Goal: Transaction & Acquisition: Purchase product/service

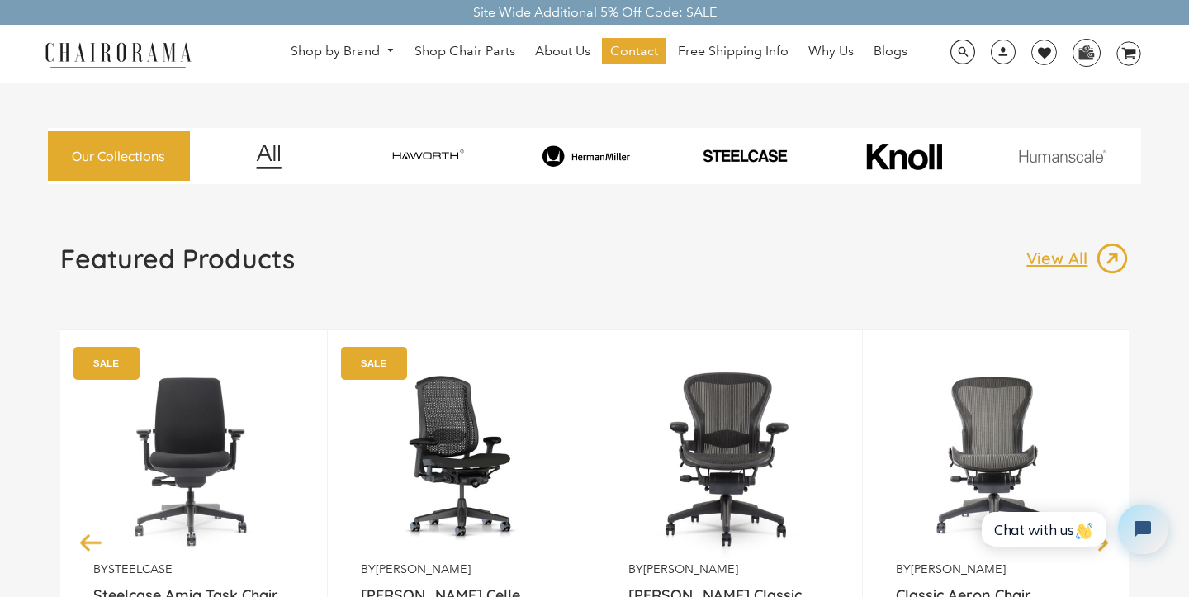
click at [583, 163] on img at bounding box center [585, 156] width 153 height 22
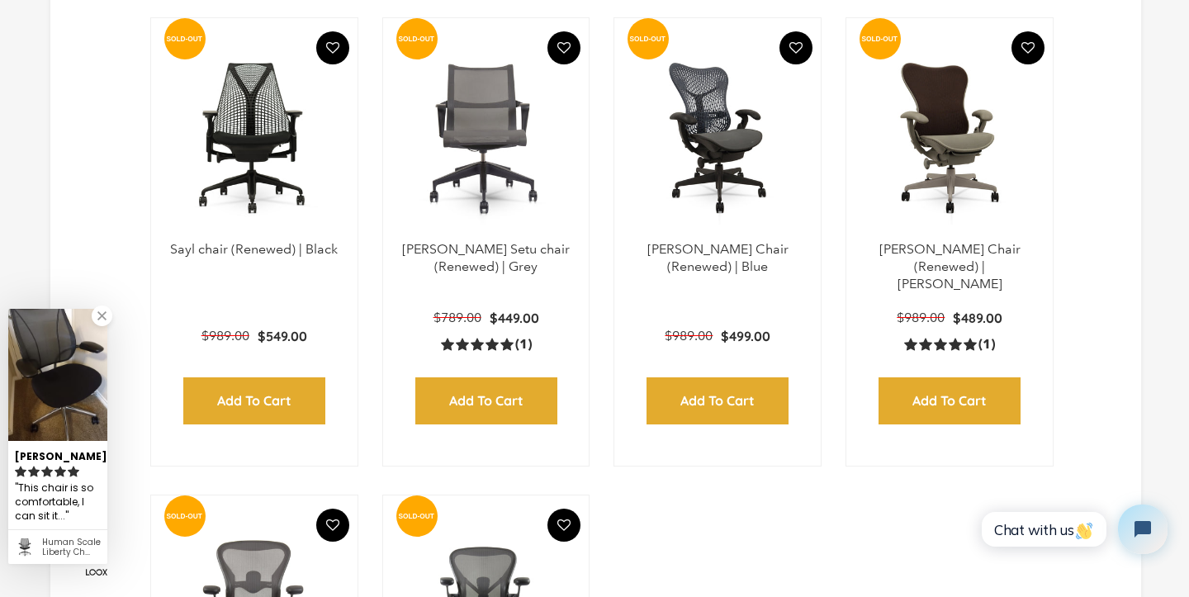
scroll to position [2026, 0]
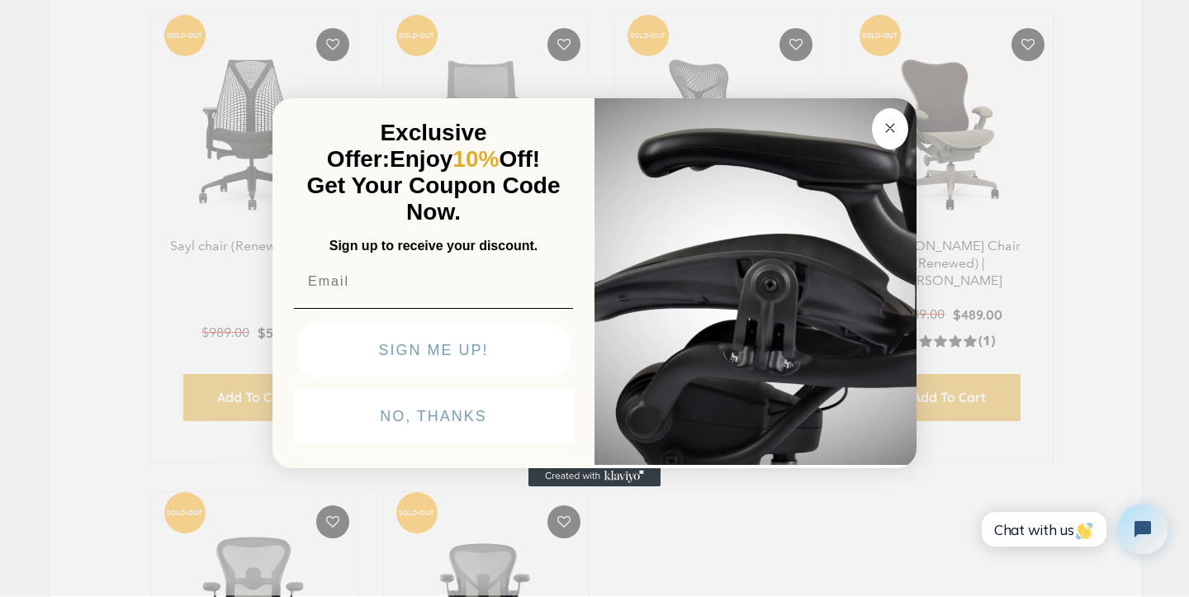
click at [894, 125] on circle "Close dialog" at bounding box center [890, 127] width 19 height 19
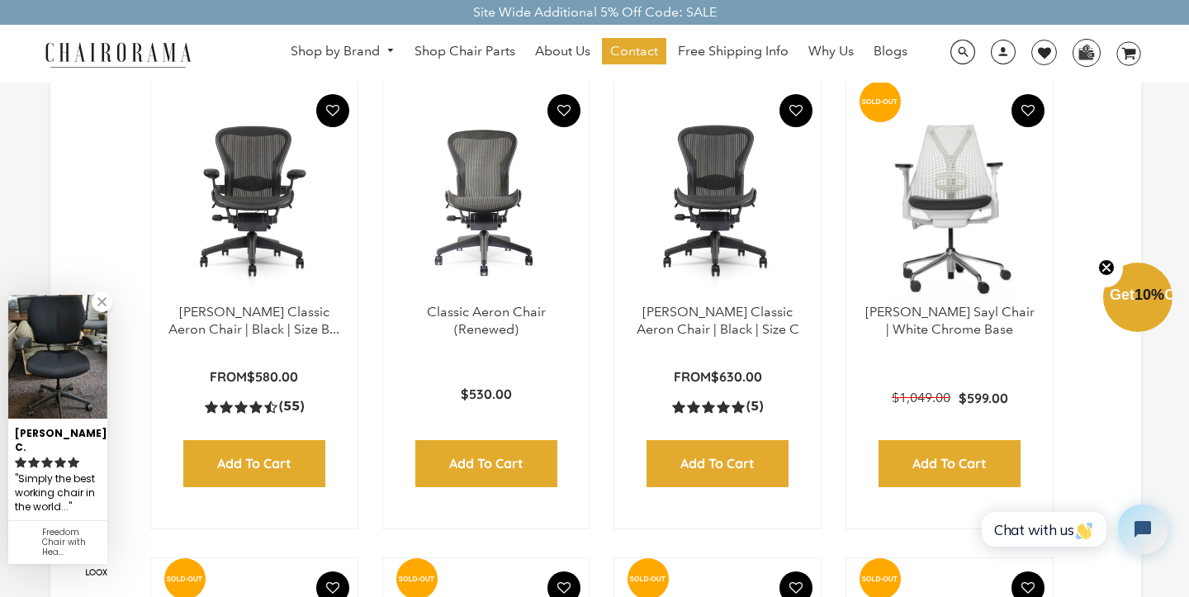
scroll to position [977, 0]
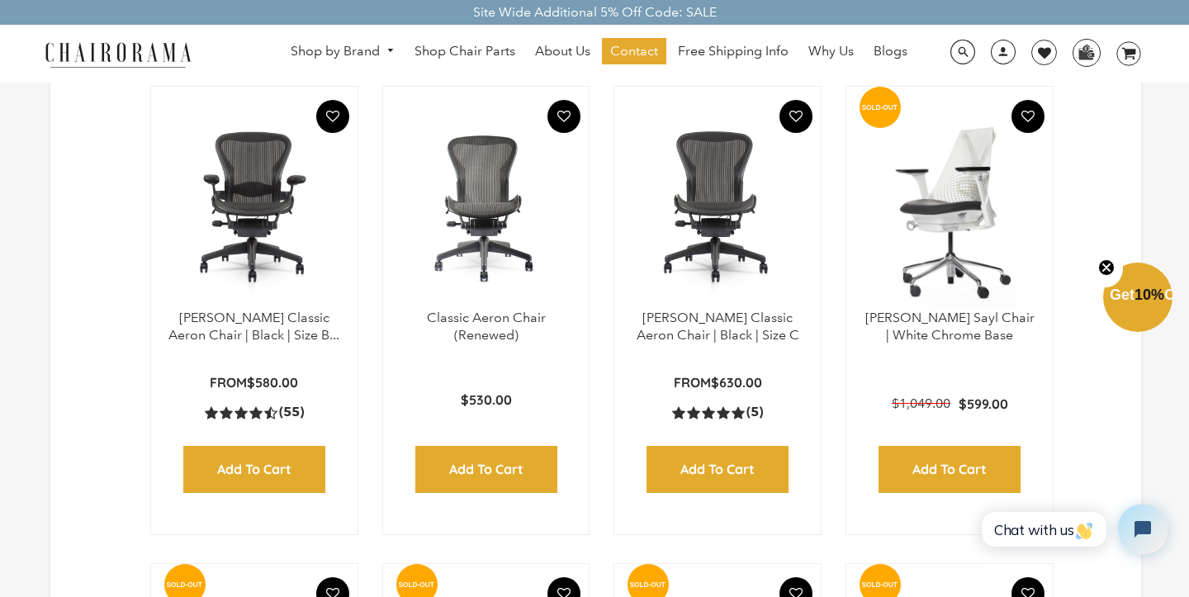
click at [936, 215] on img at bounding box center [949, 206] width 173 height 206
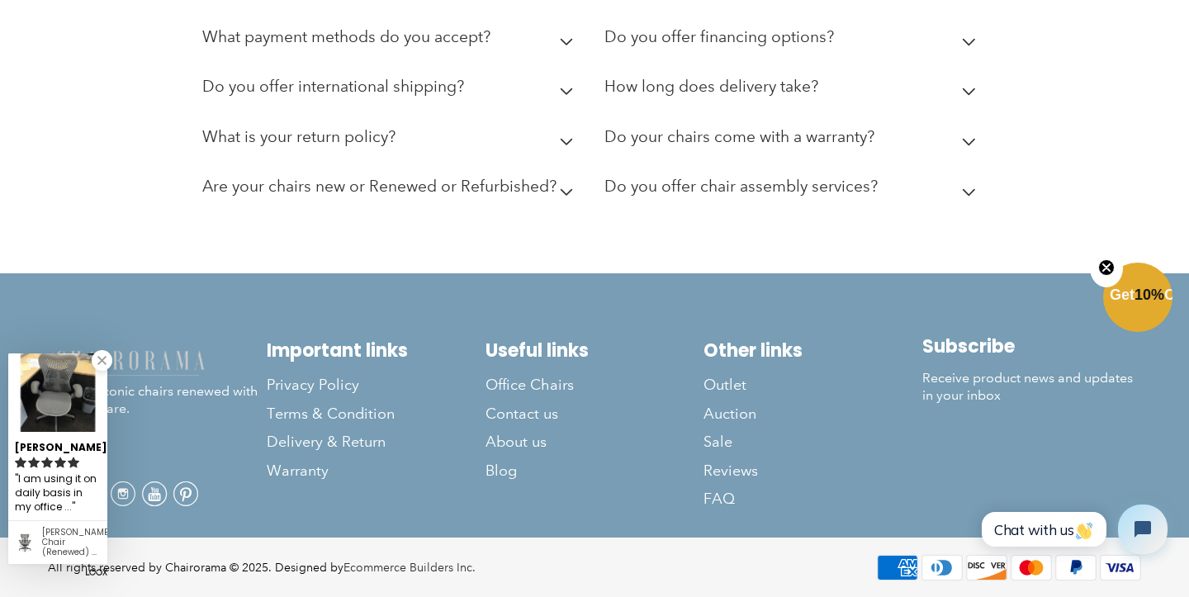
scroll to position [3947, 0]
click at [970, 147] on summary "Do your chairs come with a warranty?" at bounding box center [792, 141] width 377 height 50
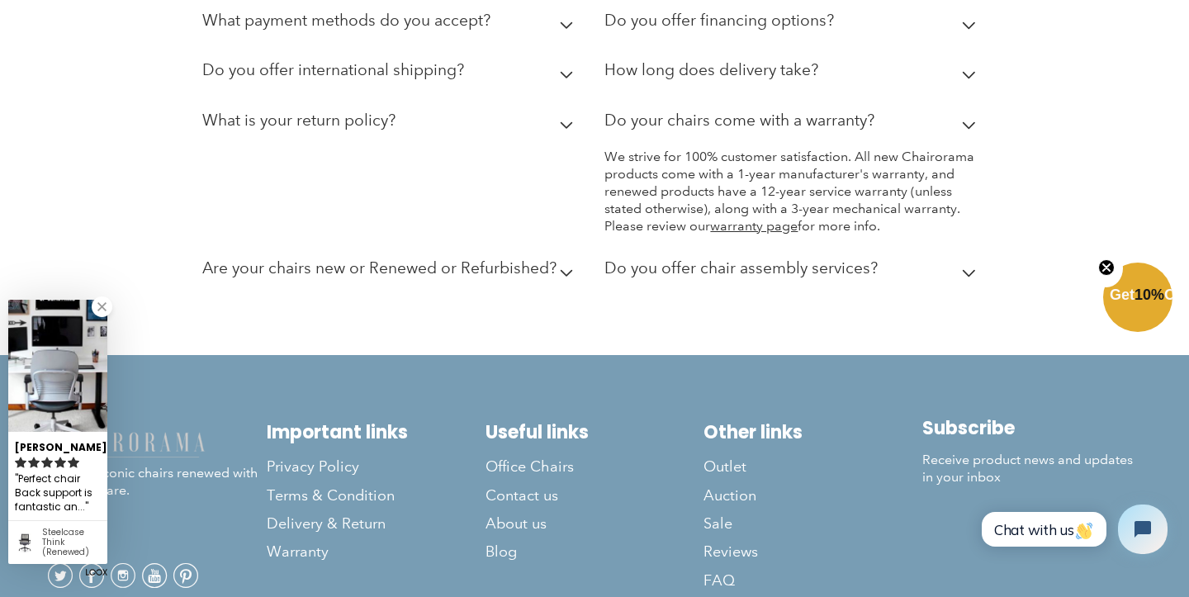
click at [571, 129] on icon at bounding box center [567, 125] width 12 height 7
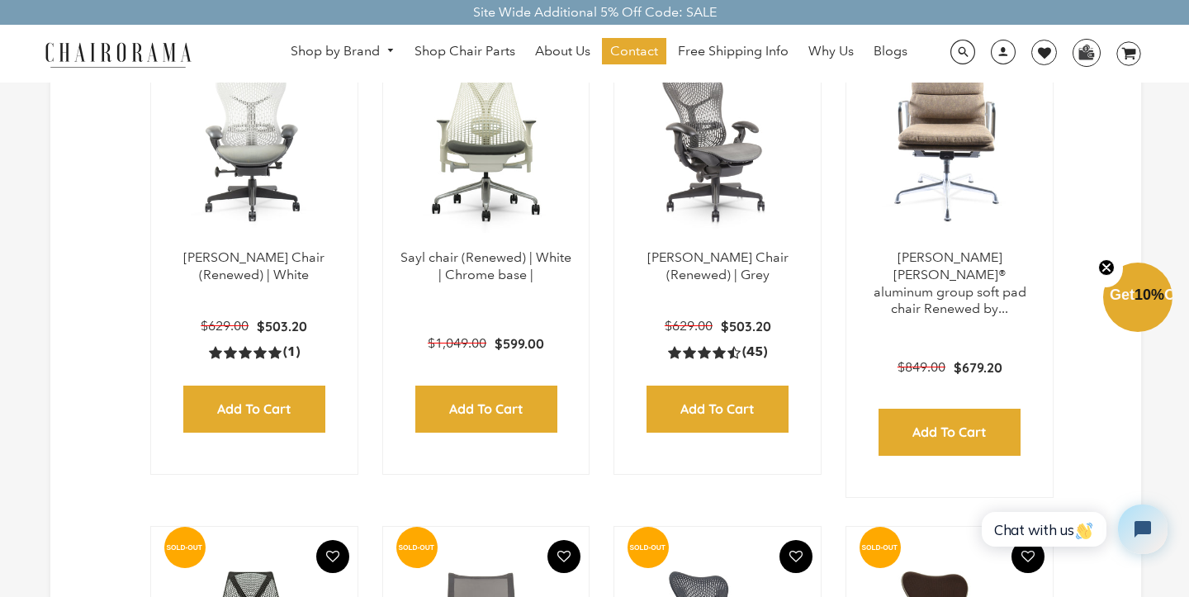
scroll to position [1447, 0]
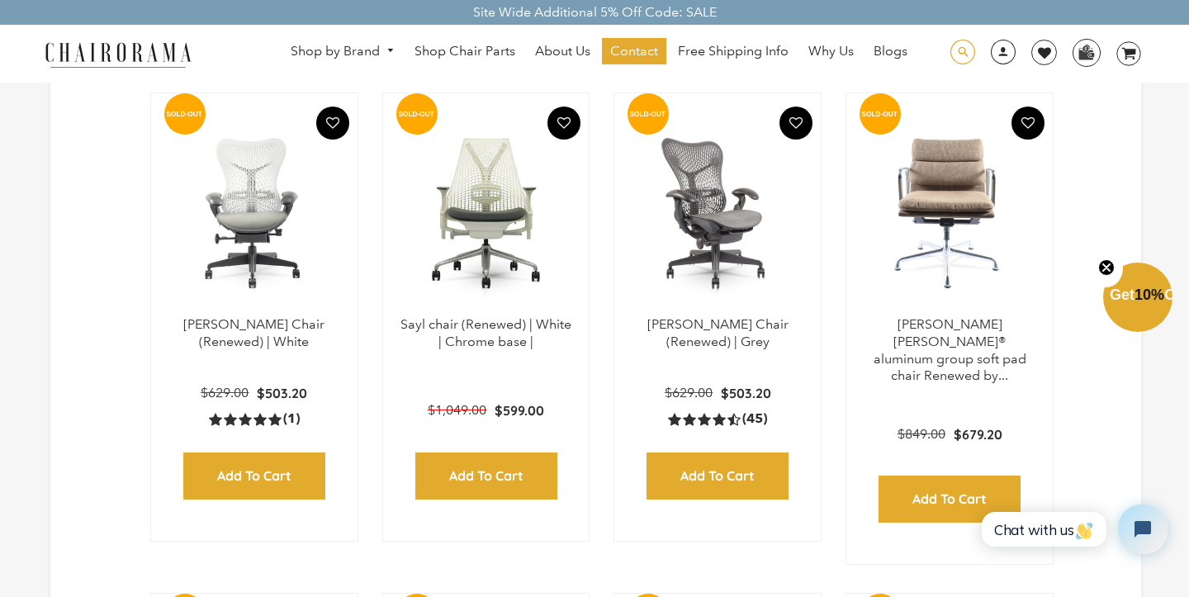
click at [969, 60] on span at bounding box center [962, 53] width 25 height 26
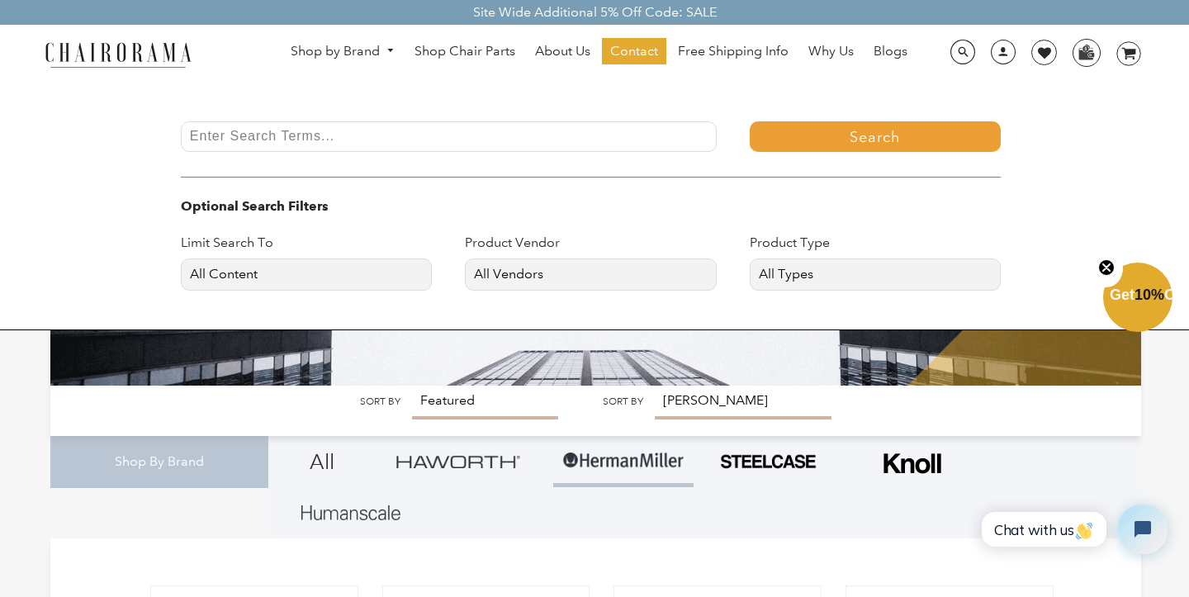
click at [605, 144] on input "Enter Search Terms..." at bounding box center [449, 136] width 536 height 31
drag, startPoint x: 605, startPoint y: 144, endPoint x: 528, endPoint y: 147, distance: 76.9
click at [528, 147] on input "Sayl" at bounding box center [449, 136] width 536 height 31
type input "Sayl"
click at [831, 133] on button "Search" at bounding box center [875, 136] width 251 height 31
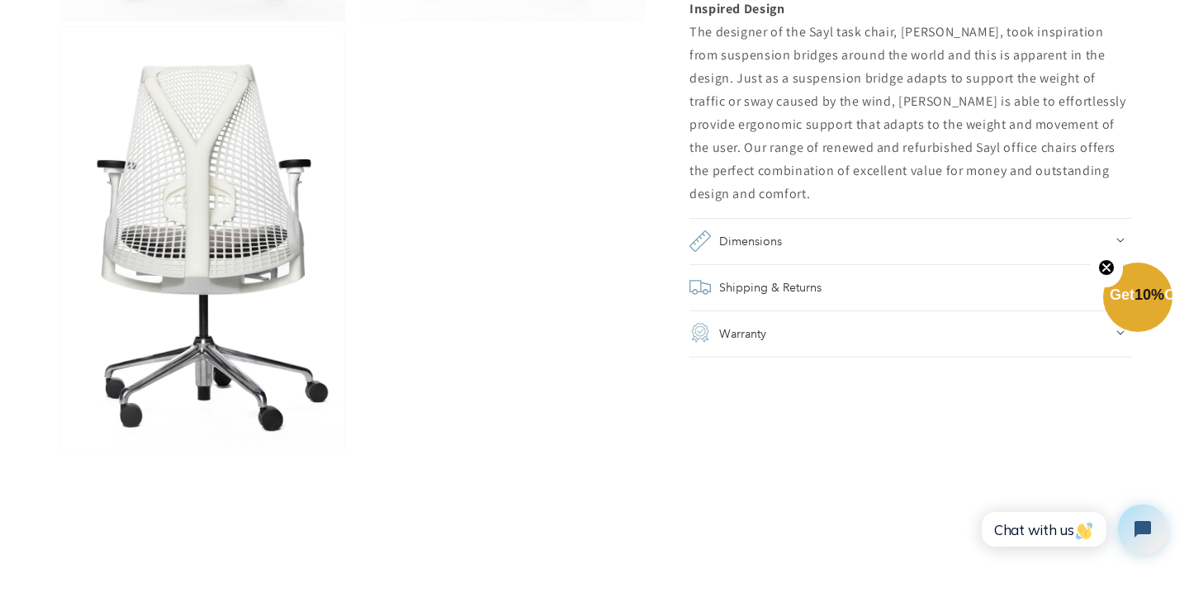
scroll to position [1475, 0]
click at [916, 276] on div "Shipping & Returns" at bounding box center [910, 287] width 442 height 23
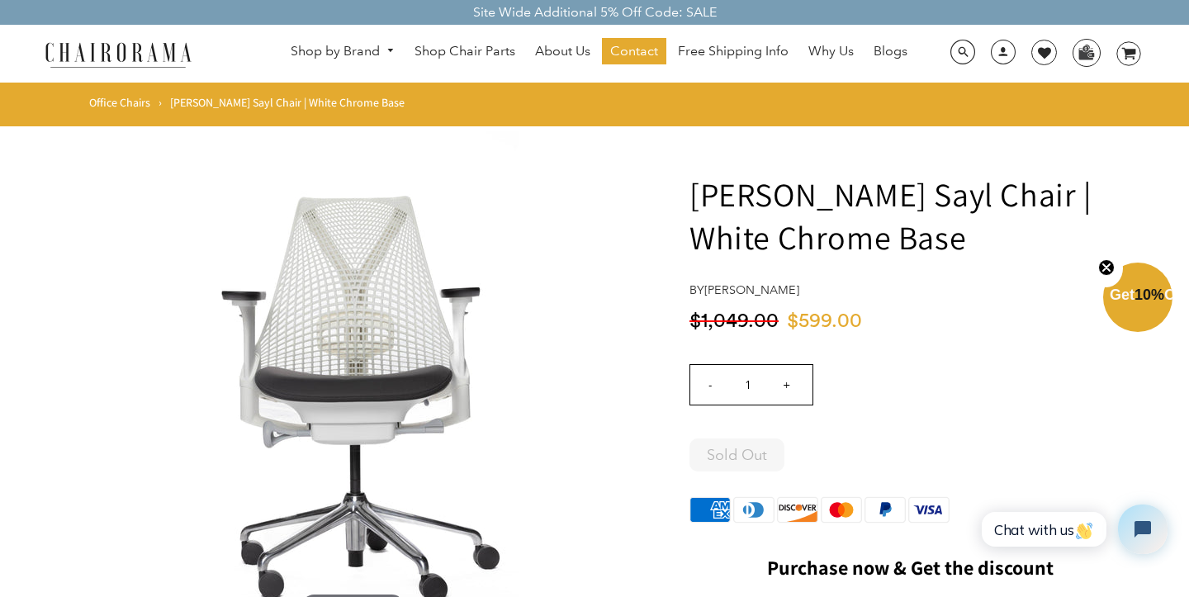
scroll to position [0, 0]
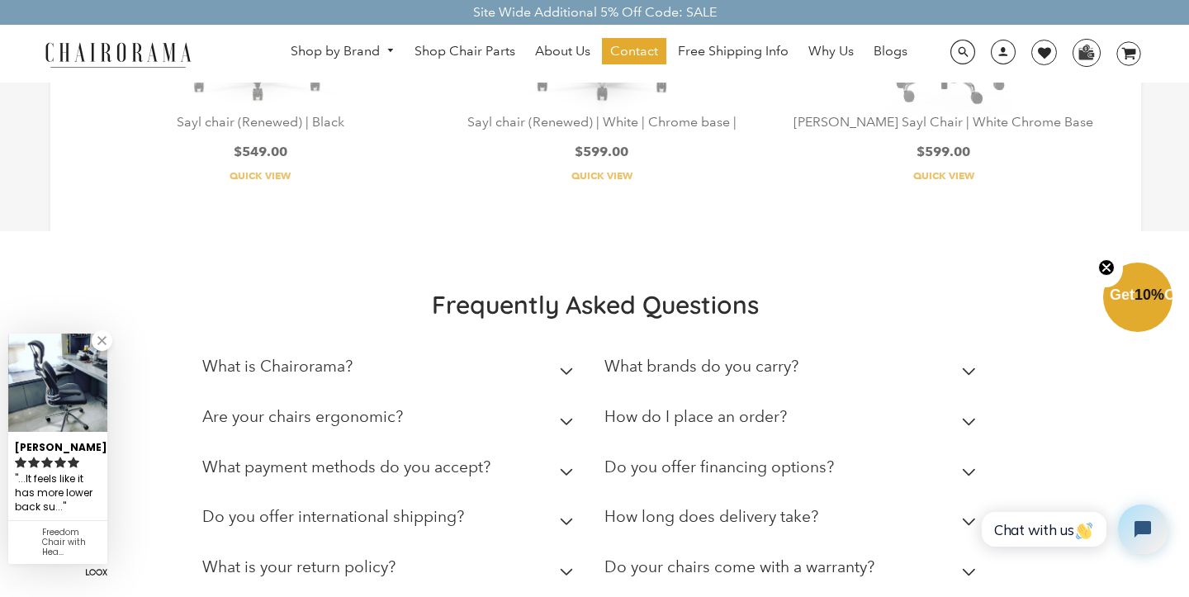
scroll to position [737, 0]
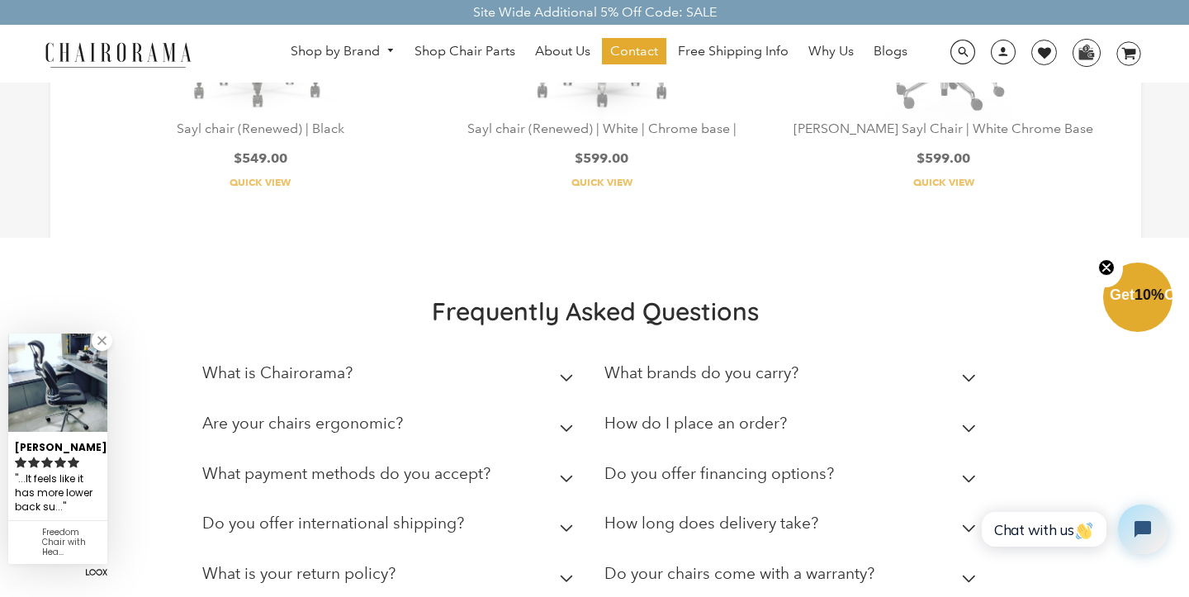
click at [874, 121] on img at bounding box center [943, 17] width 138 height 206
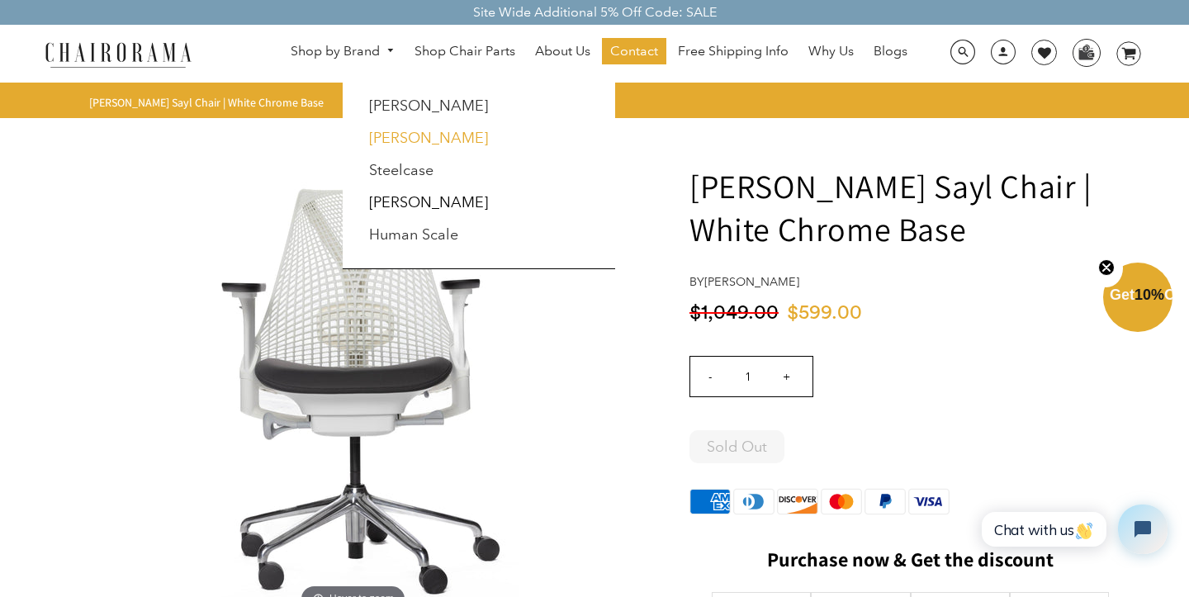
click at [394, 140] on link "[PERSON_NAME]" at bounding box center [428, 138] width 119 height 18
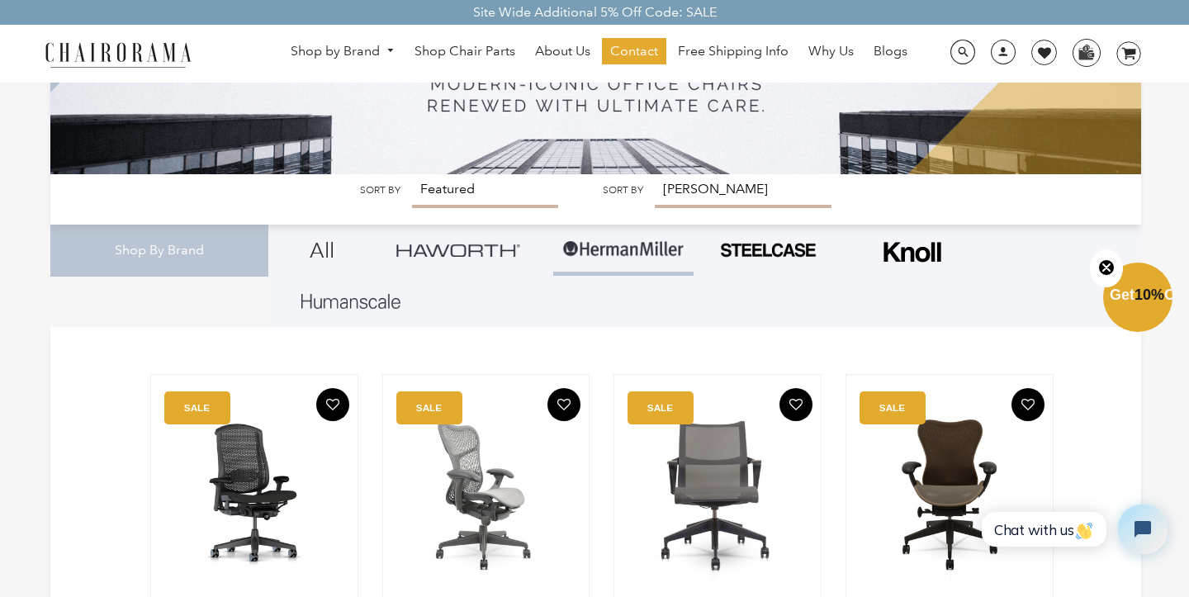
scroll to position [157, 0]
